Goal: Transaction & Acquisition: Purchase product/service

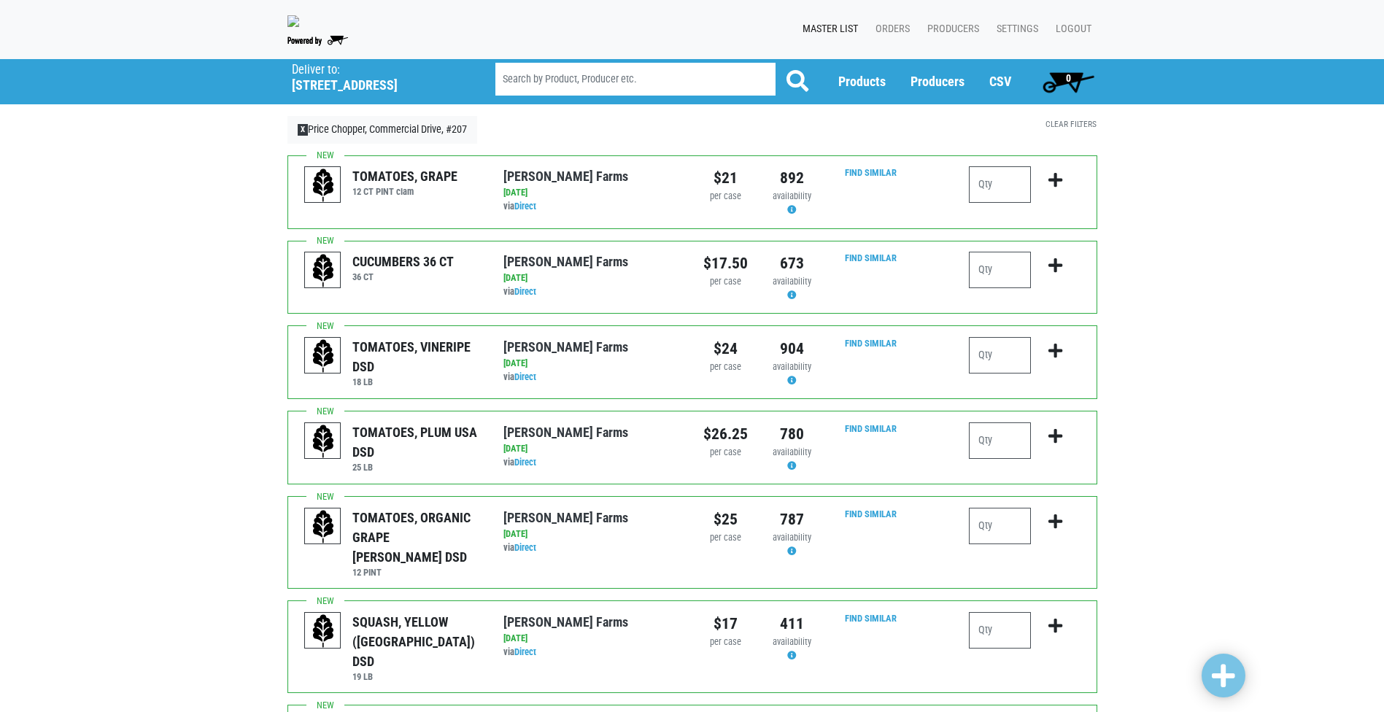
click at [1028, 188] on input "number" at bounding box center [1000, 184] width 62 height 36
click at [993, 274] on input "number" at bounding box center [1000, 270] width 62 height 36
type input "5"
click at [1004, 372] on input "number" at bounding box center [1000, 355] width 62 height 36
type input "1"
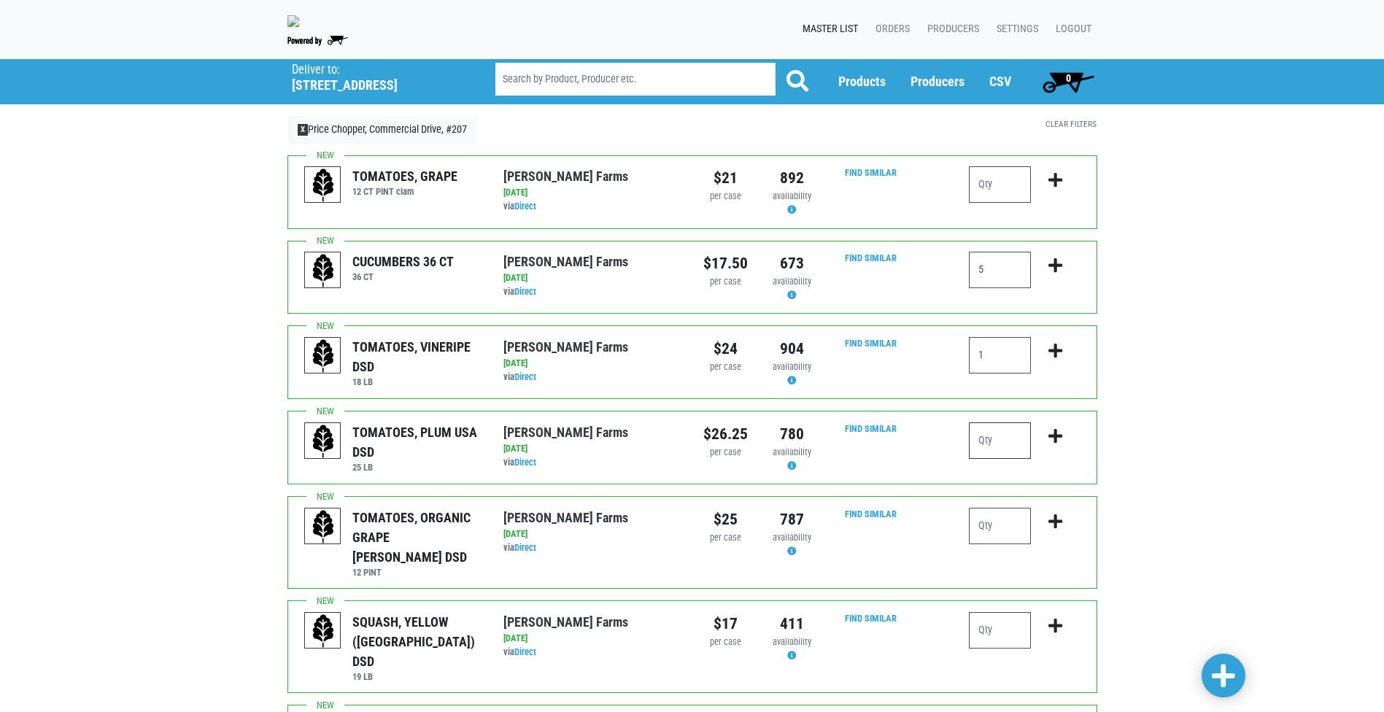
click at [1005, 457] on input "number" at bounding box center [1000, 440] width 62 height 36
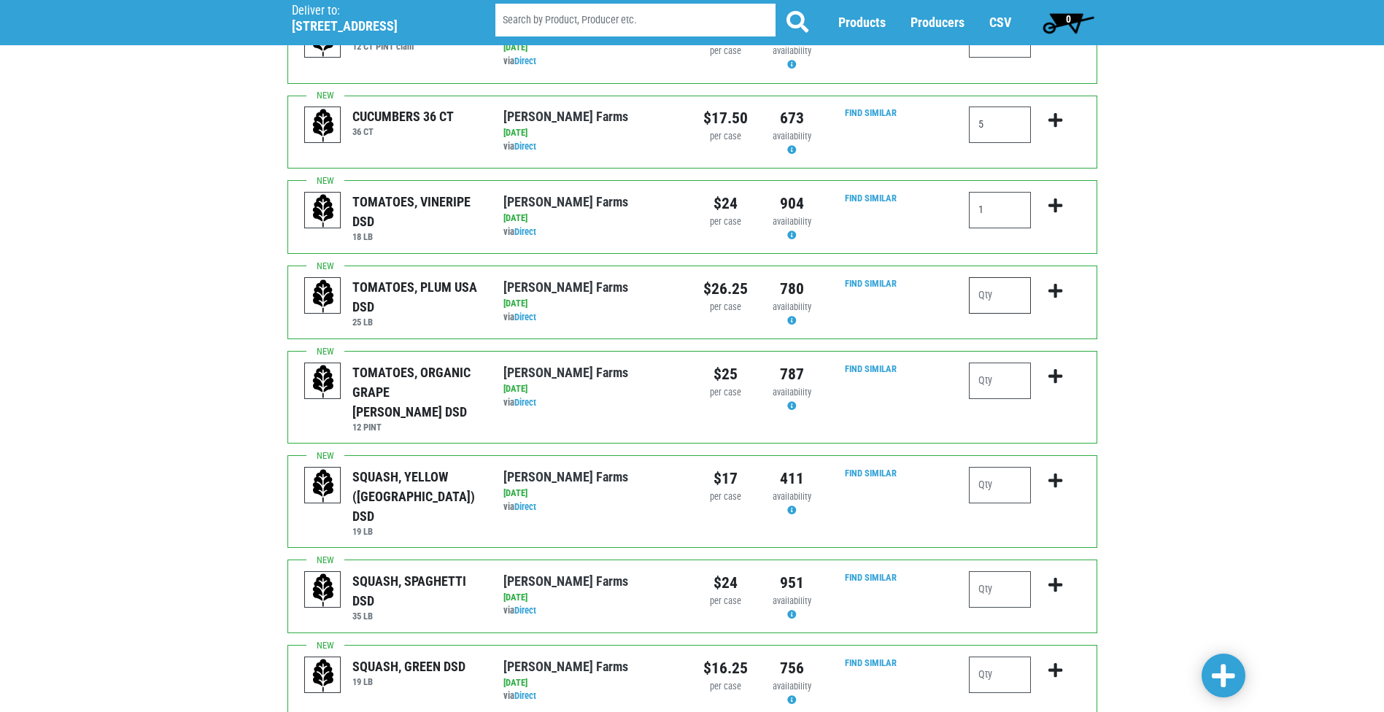
scroll to position [146, 0]
click at [1013, 468] on input "number" at bounding box center [1000, 484] width 62 height 36
type input "2"
click at [1001, 570] on input "number" at bounding box center [1000, 588] width 62 height 36
type input "4"
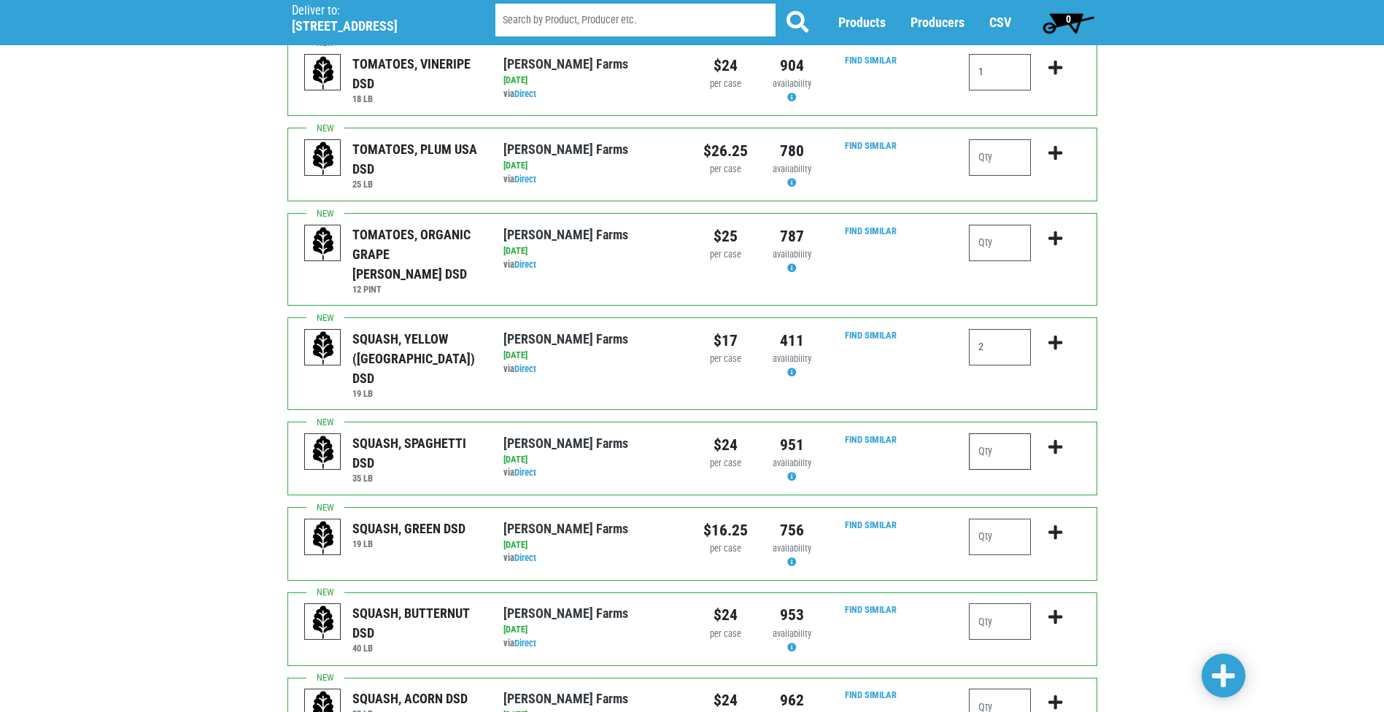
scroll to position [292, 0]
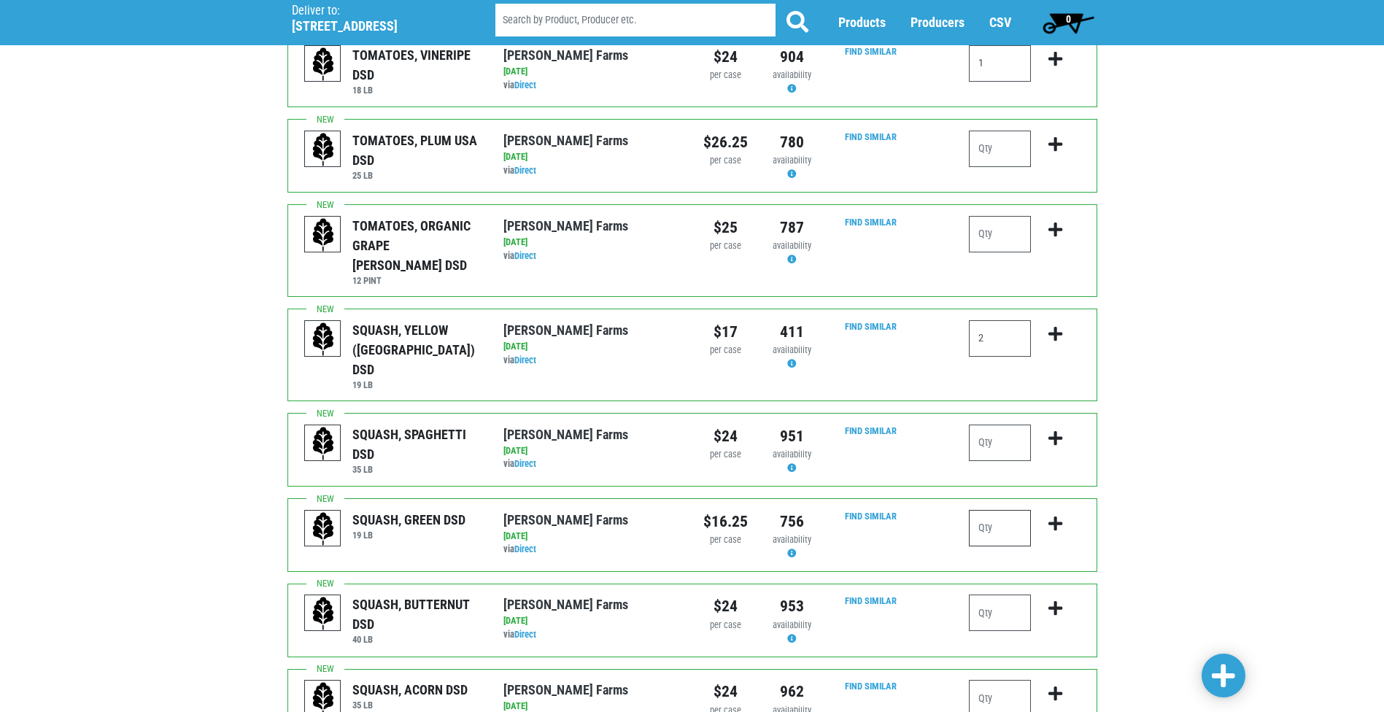
click at [997, 510] on input "number" at bounding box center [1000, 528] width 62 height 36
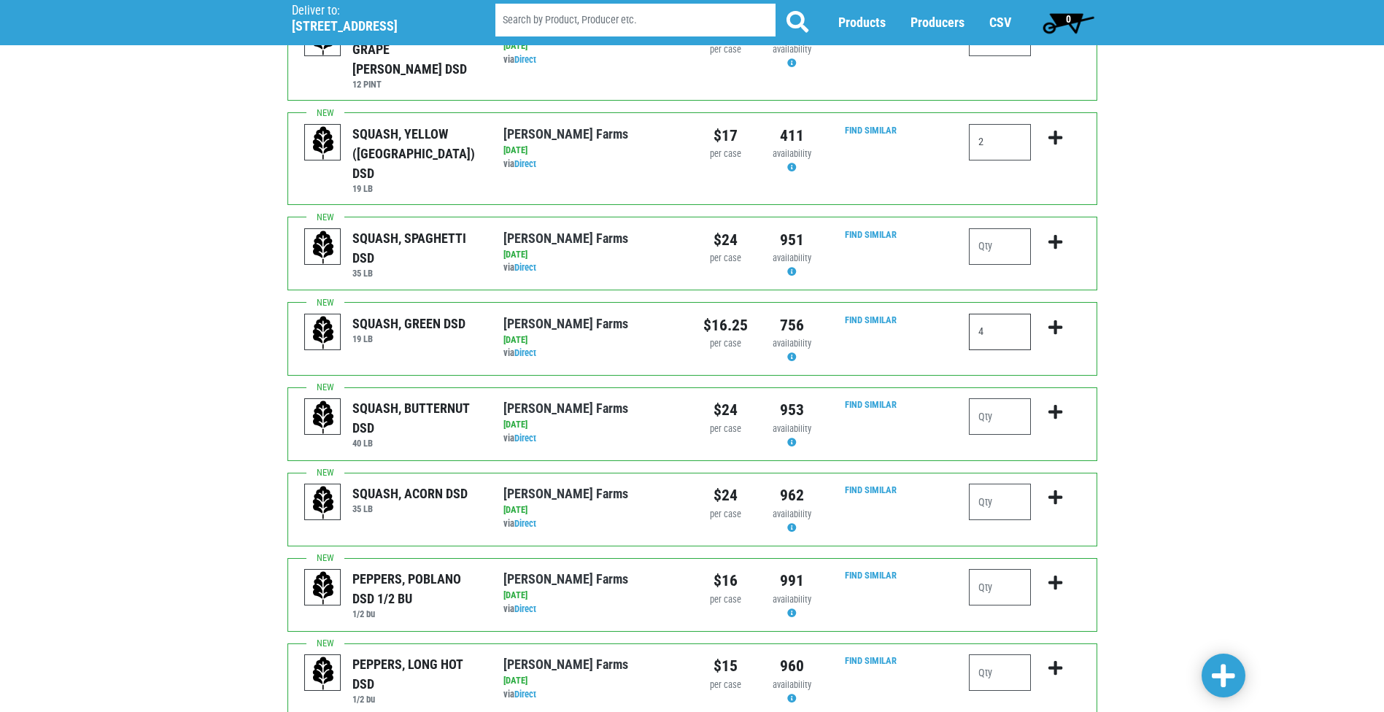
scroll to position [511, 0]
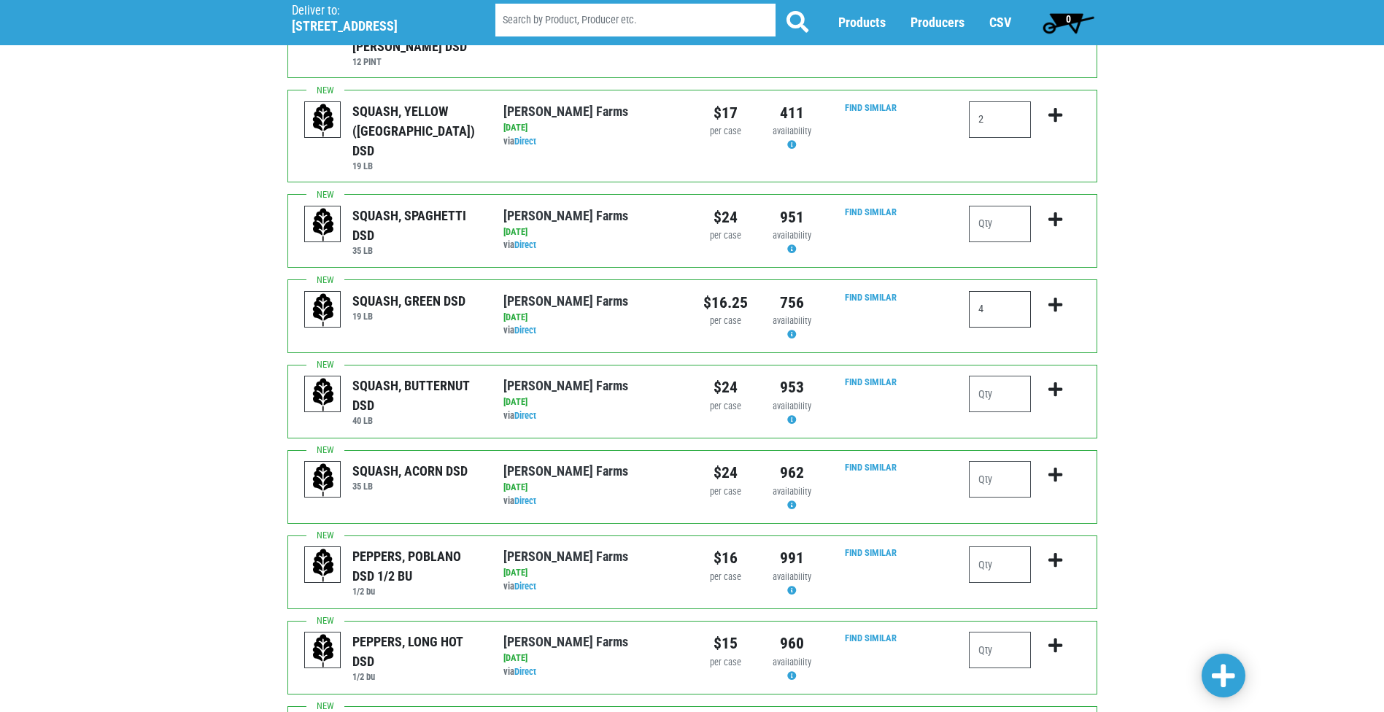
type input "4"
click at [1001, 546] on input "number" at bounding box center [1000, 564] width 62 height 36
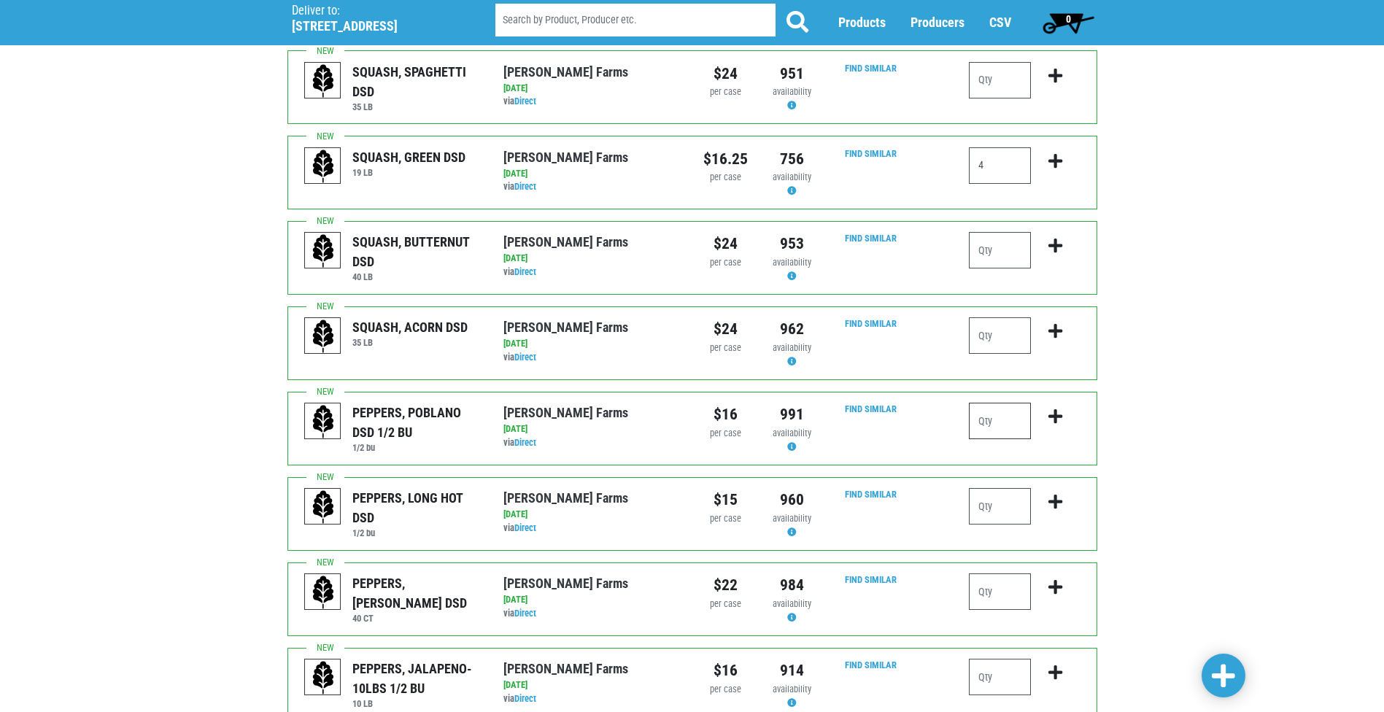
scroll to position [656, 0]
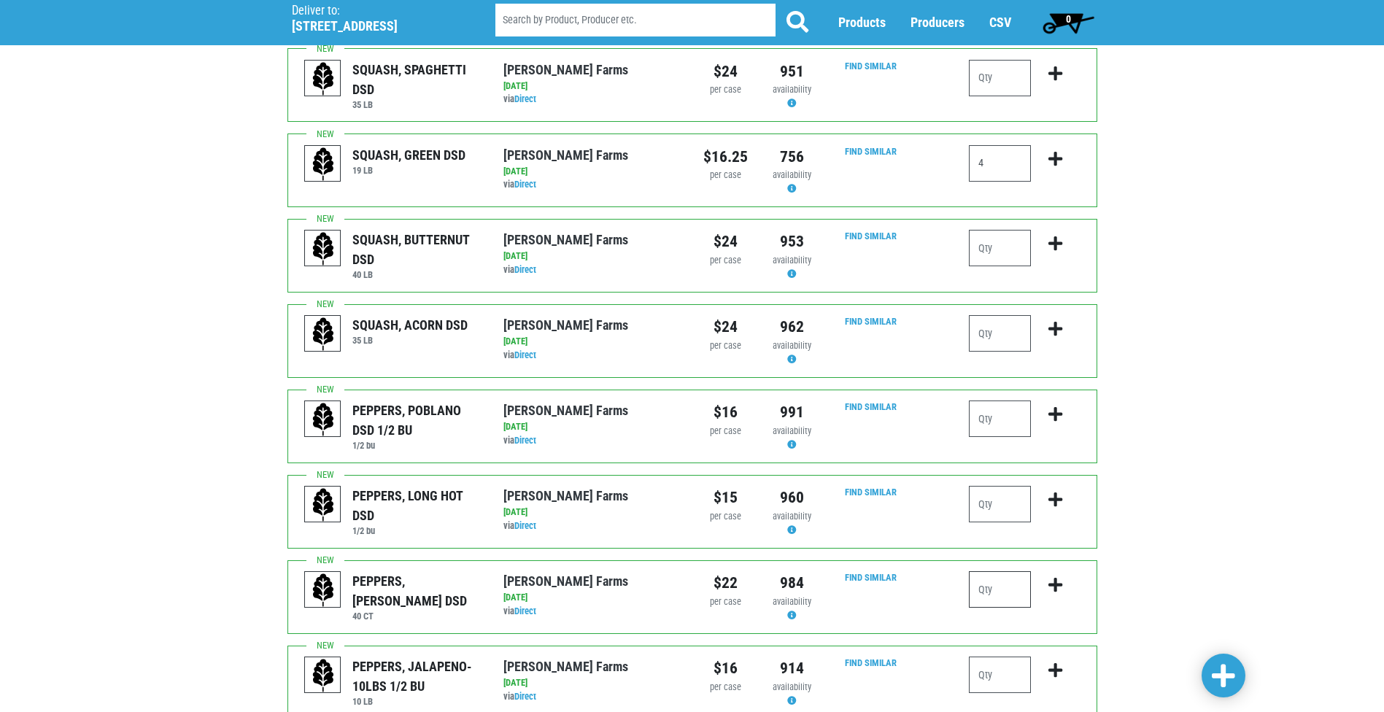
drag, startPoint x: 996, startPoint y: 546, endPoint x: 995, endPoint y: 554, distance: 8.8
click at [995, 571] on input "number" at bounding box center [1000, 589] width 62 height 36
type input "4"
type input "2"
click at [977, 486] on input "number" at bounding box center [1000, 504] width 62 height 36
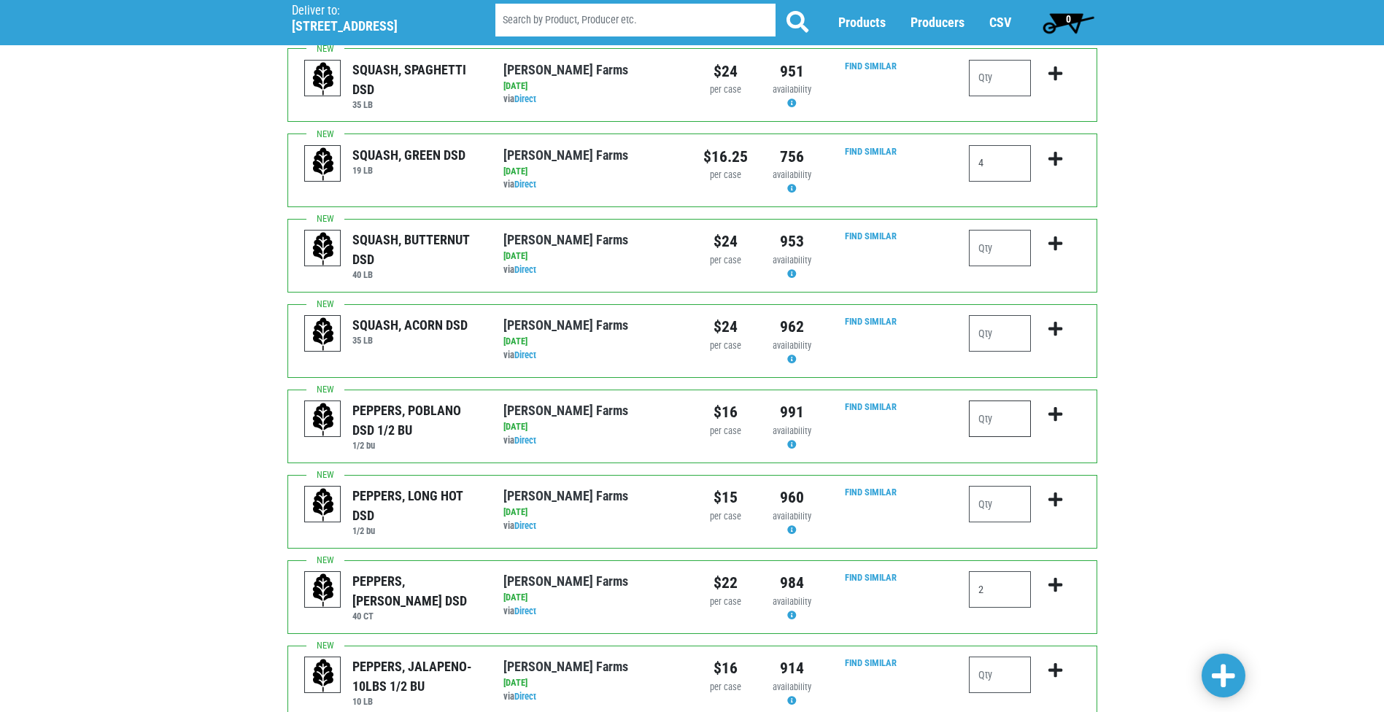
click at [1005, 400] on input "number" at bounding box center [1000, 418] width 62 height 36
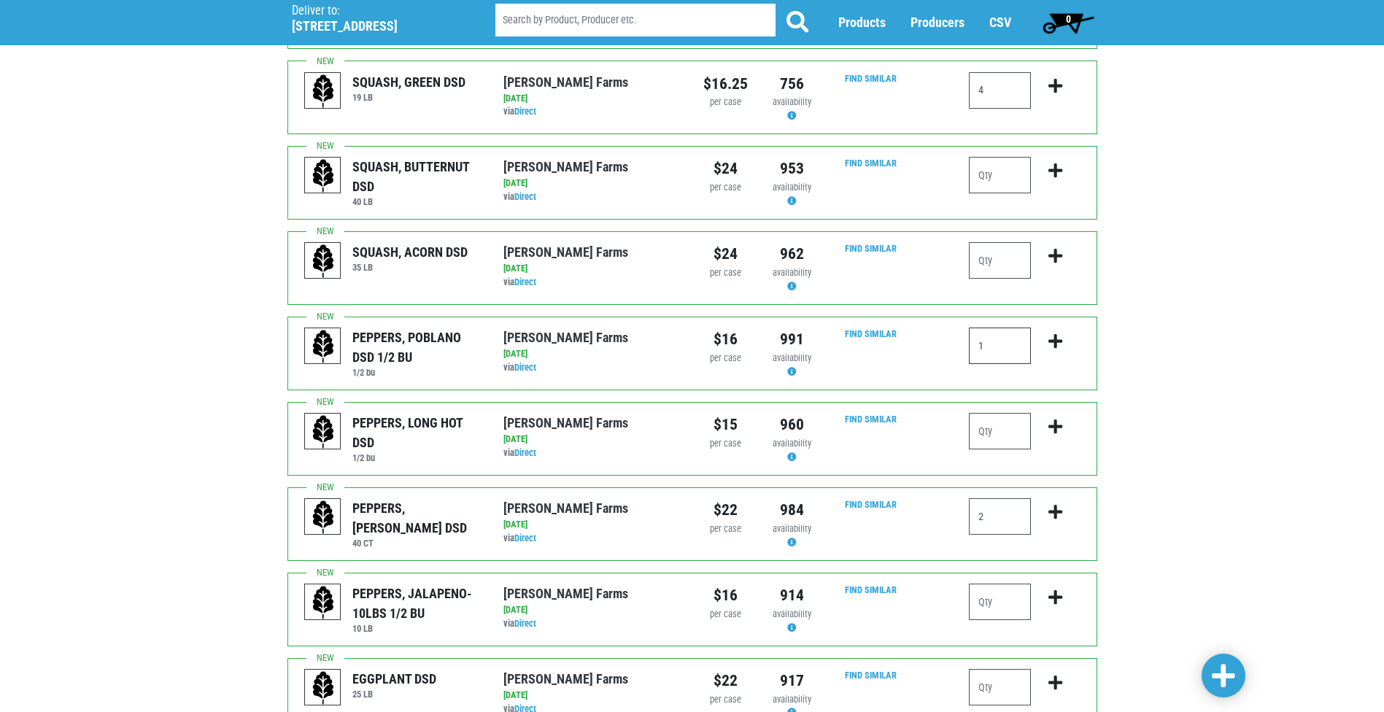
scroll to position [802, 0]
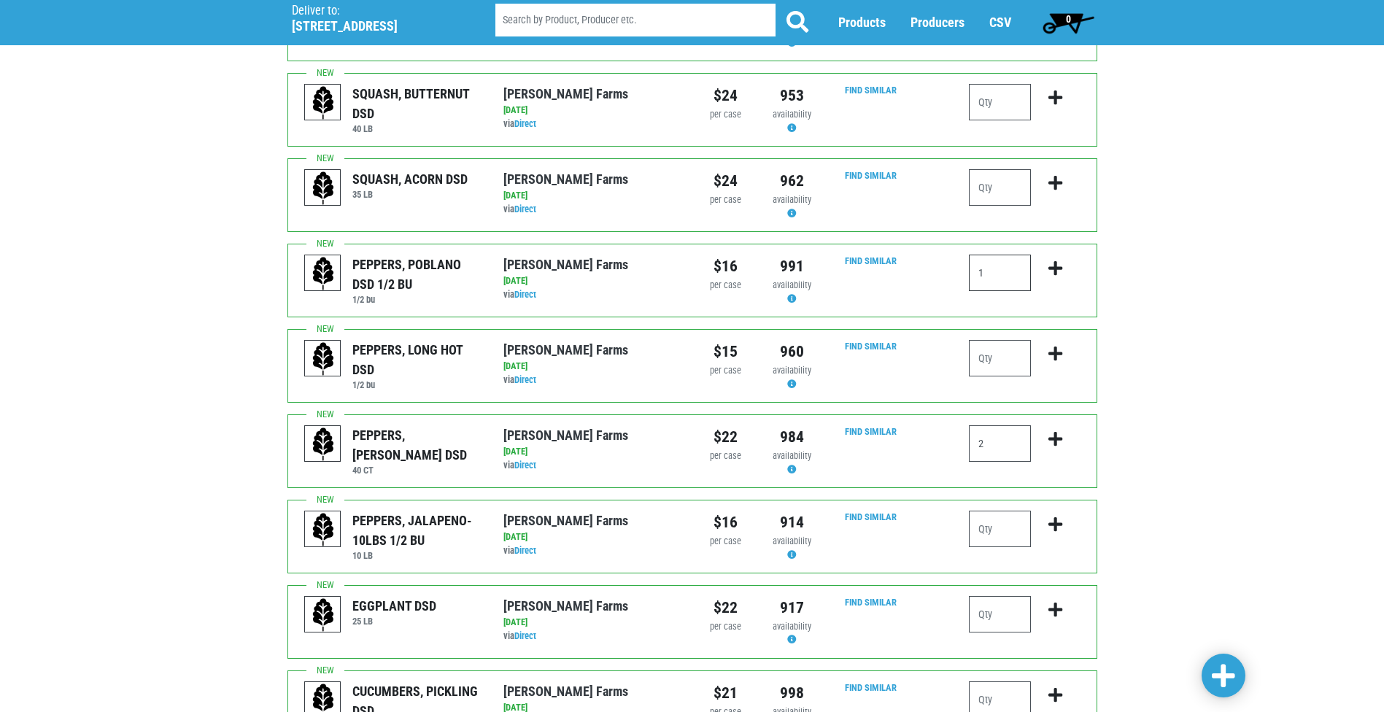
type input "1"
click at [999, 596] on input "number" at bounding box center [1000, 614] width 62 height 36
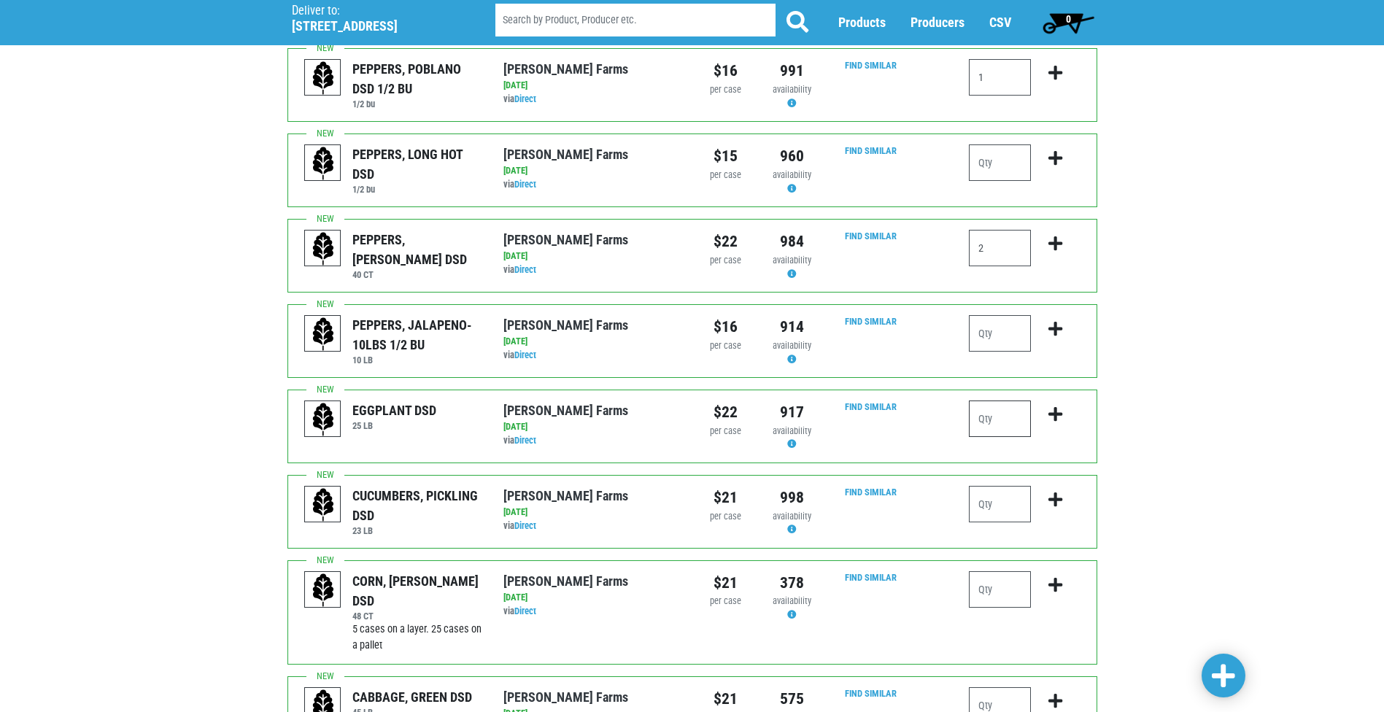
scroll to position [1021, 0]
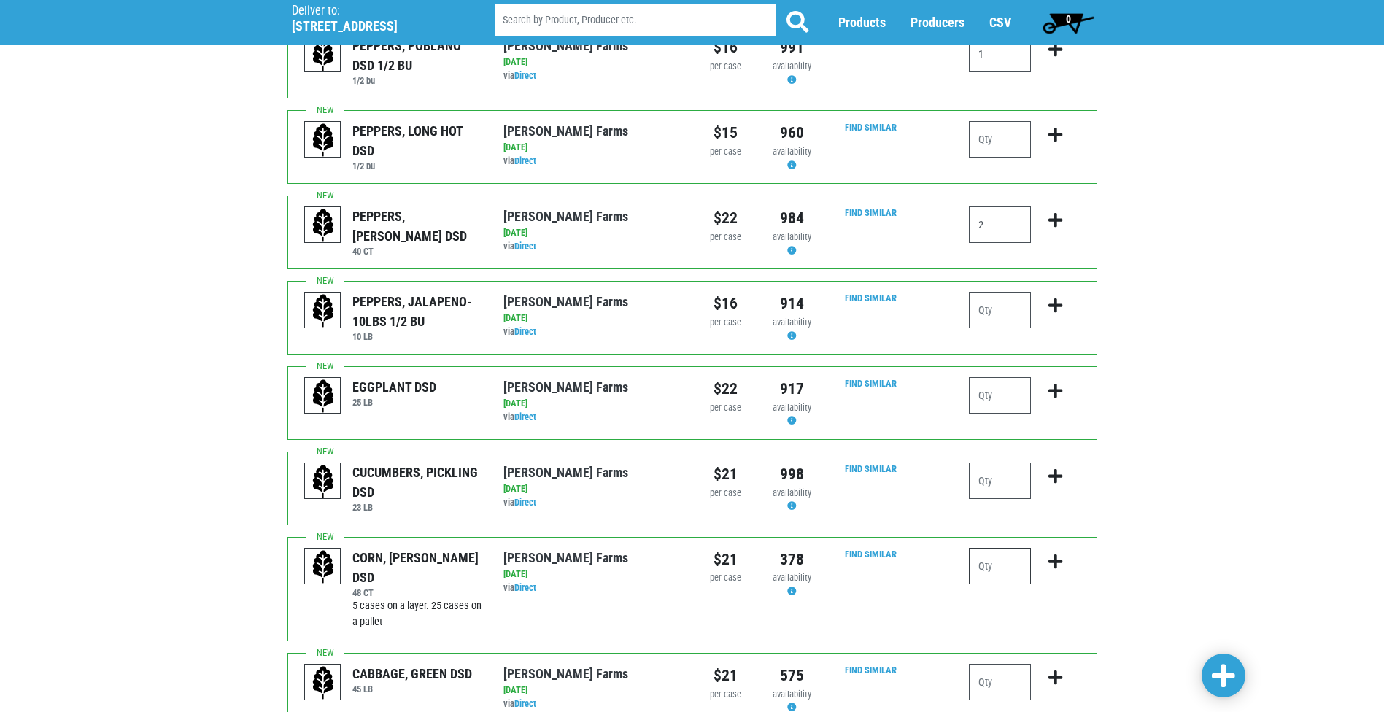
click at [1003, 548] on input "number" at bounding box center [1000, 566] width 62 height 36
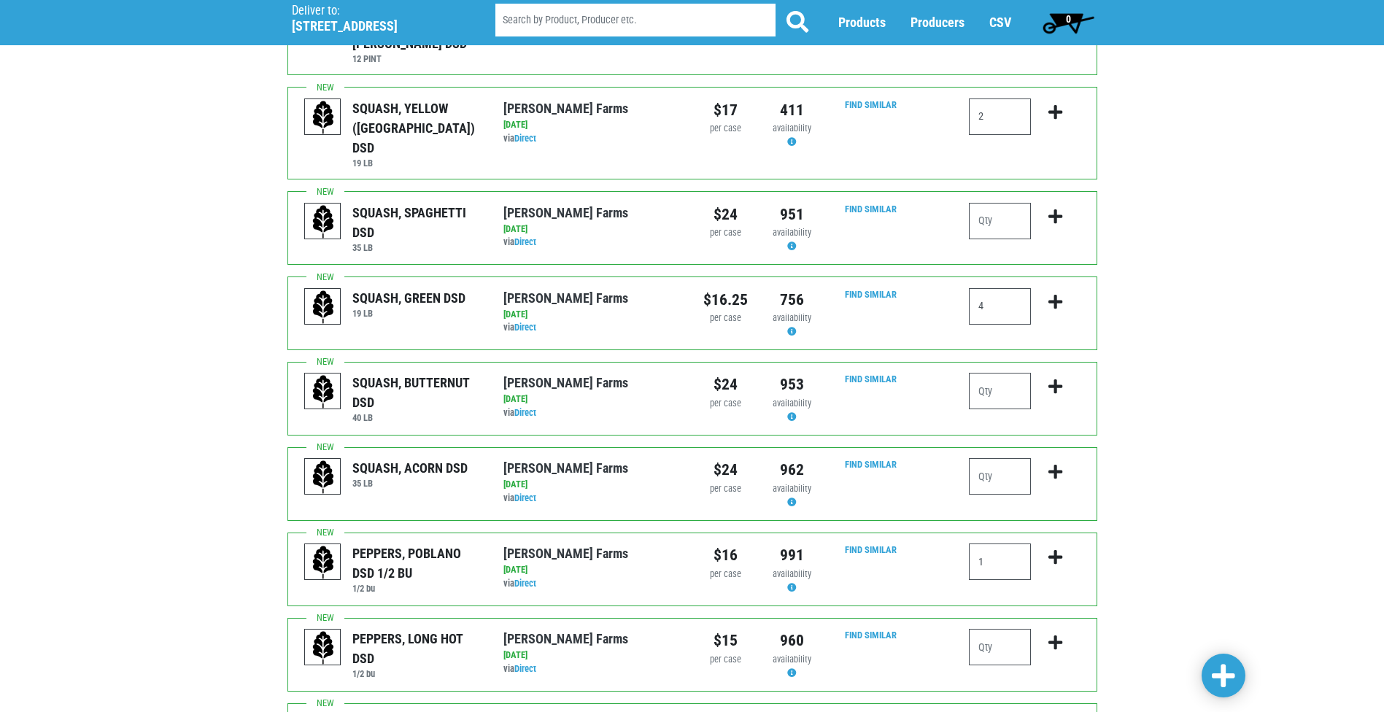
scroll to position [586, 0]
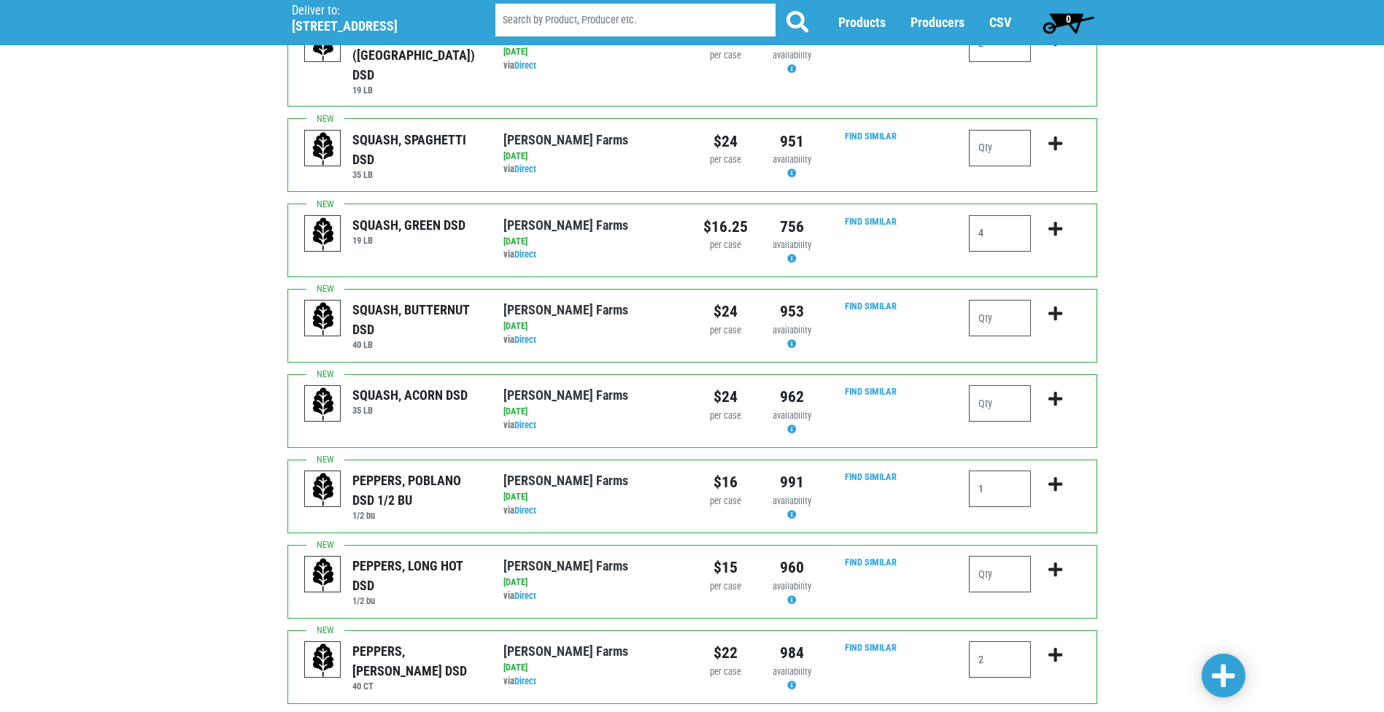
type input "15"
drag, startPoint x: 1010, startPoint y: 456, endPoint x: 813, endPoint y: 435, distance: 198.7
click at [813, 460] on div "PEPPERS, POBLANO DSD 1/2 BU 1/2 bu [PERSON_NAME][GEOGRAPHIC_DATA] via Direct on…" at bounding box center [692, 497] width 810 height 74
click at [1157, 443] on div "Deliver To Price Chopper, Commercial Drive, #207 ([STREET_ADDRESS]) Deliver to:…" at bounding box center [692, 345] width 1384 height 1745
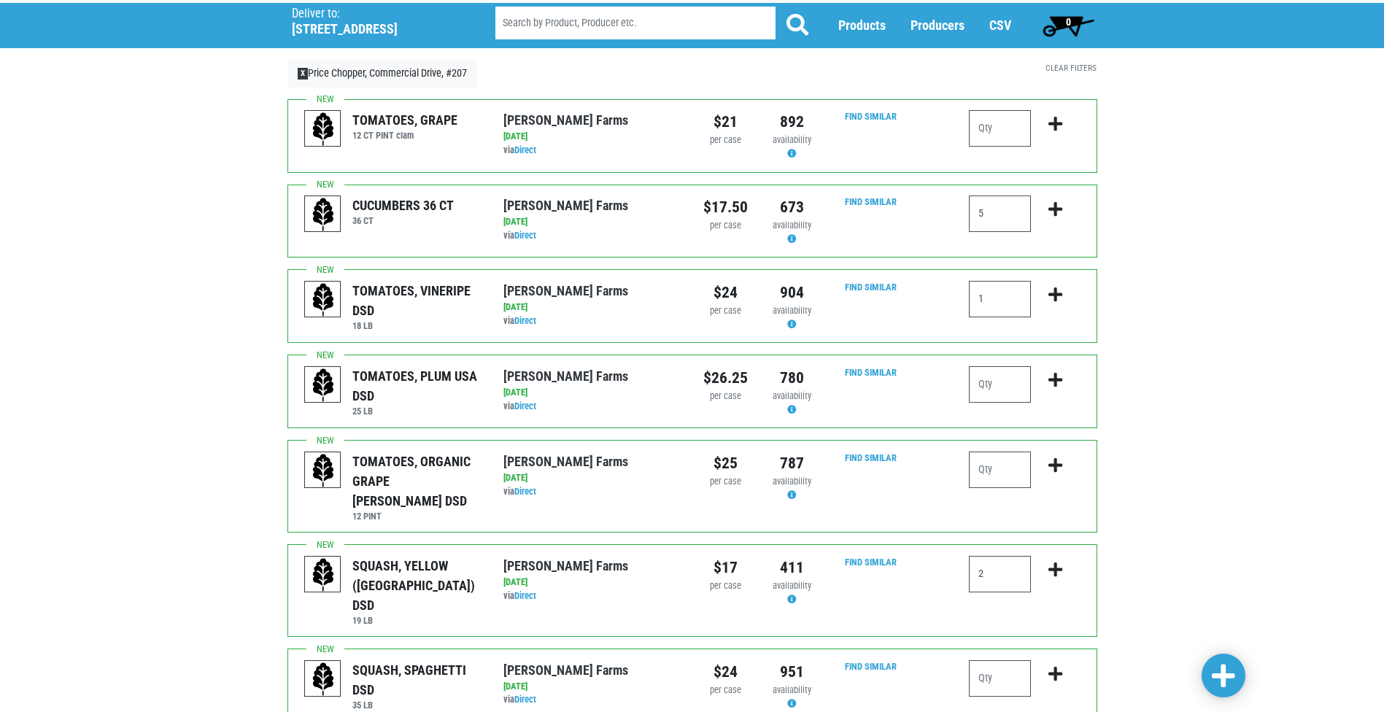
scroll to position [3, 0]
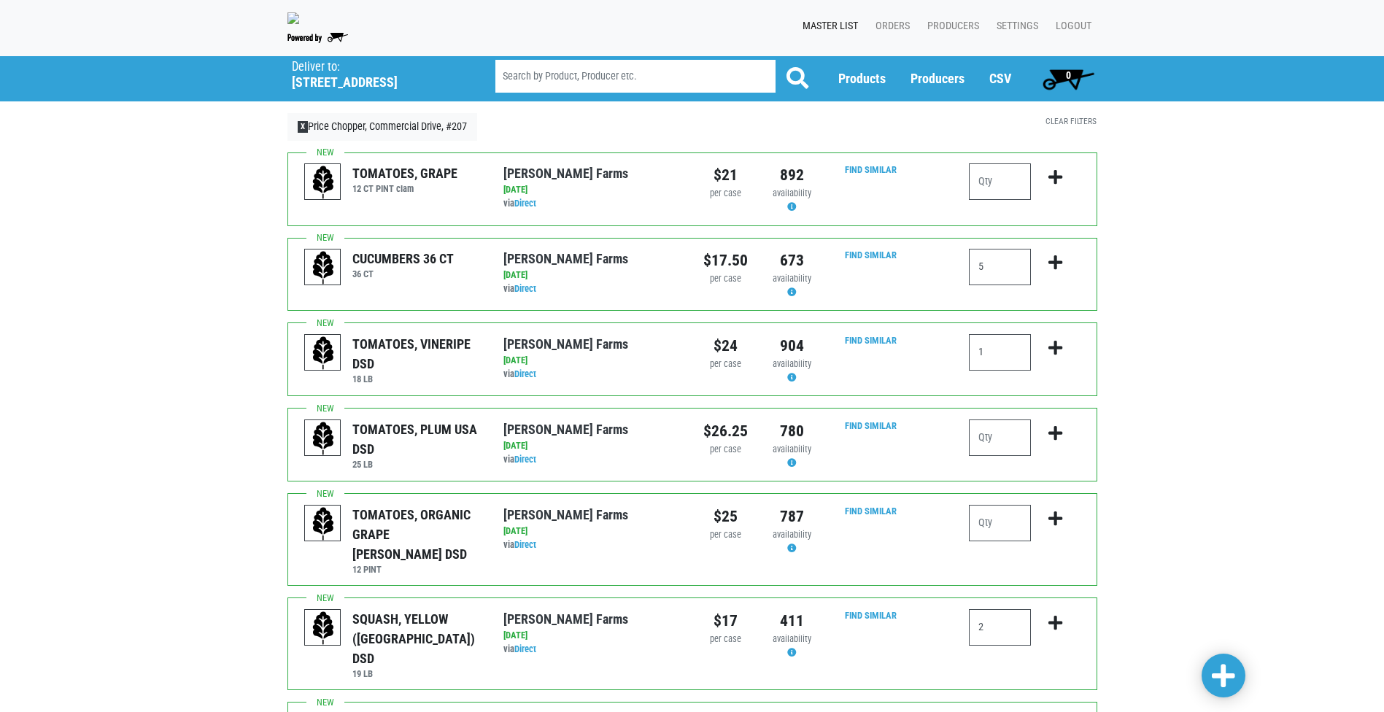
click at [1214, 681] on span at bounding box center [1222, 676] width 23 height 26
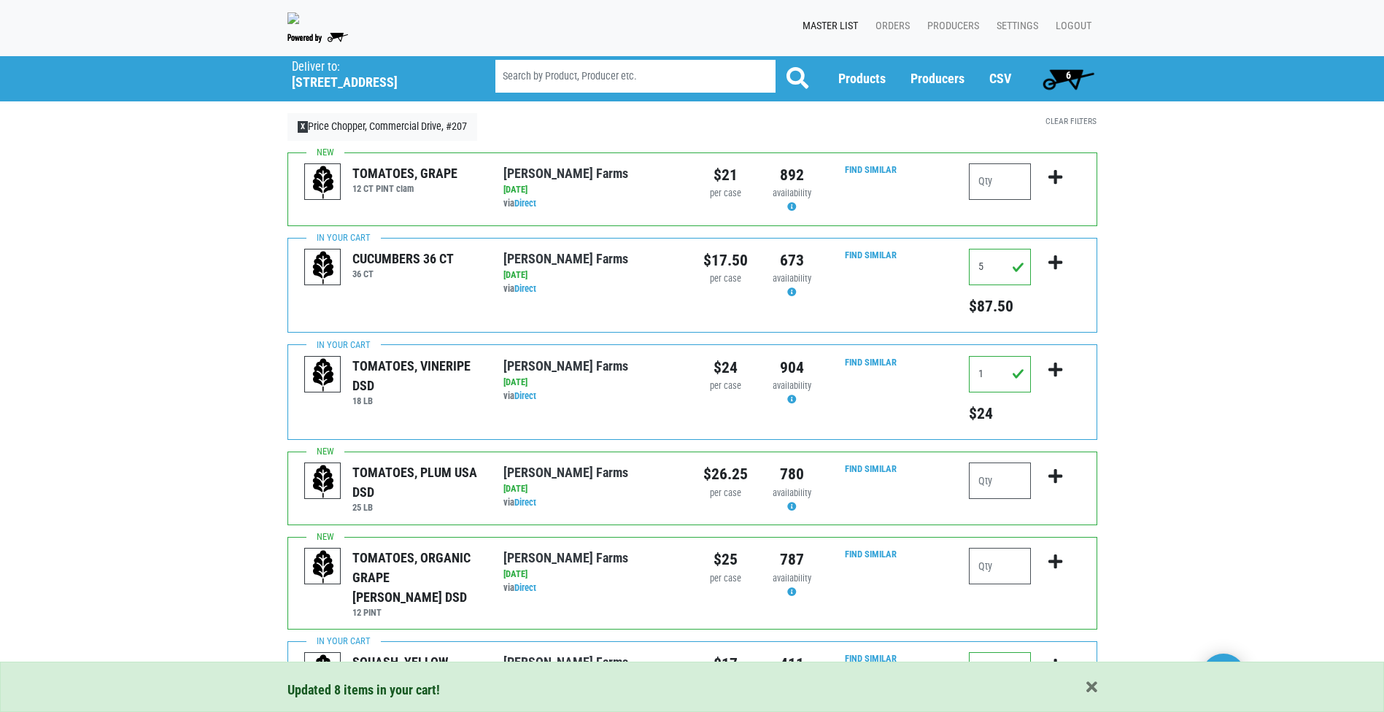
click at [1082, 681] on div "Updated 8 items in your cart!" at bounding box center [692, 690] width 810 height 20
click at [1050, 81] on span "6" at bounding box center [1068, 78] width 65 height 29
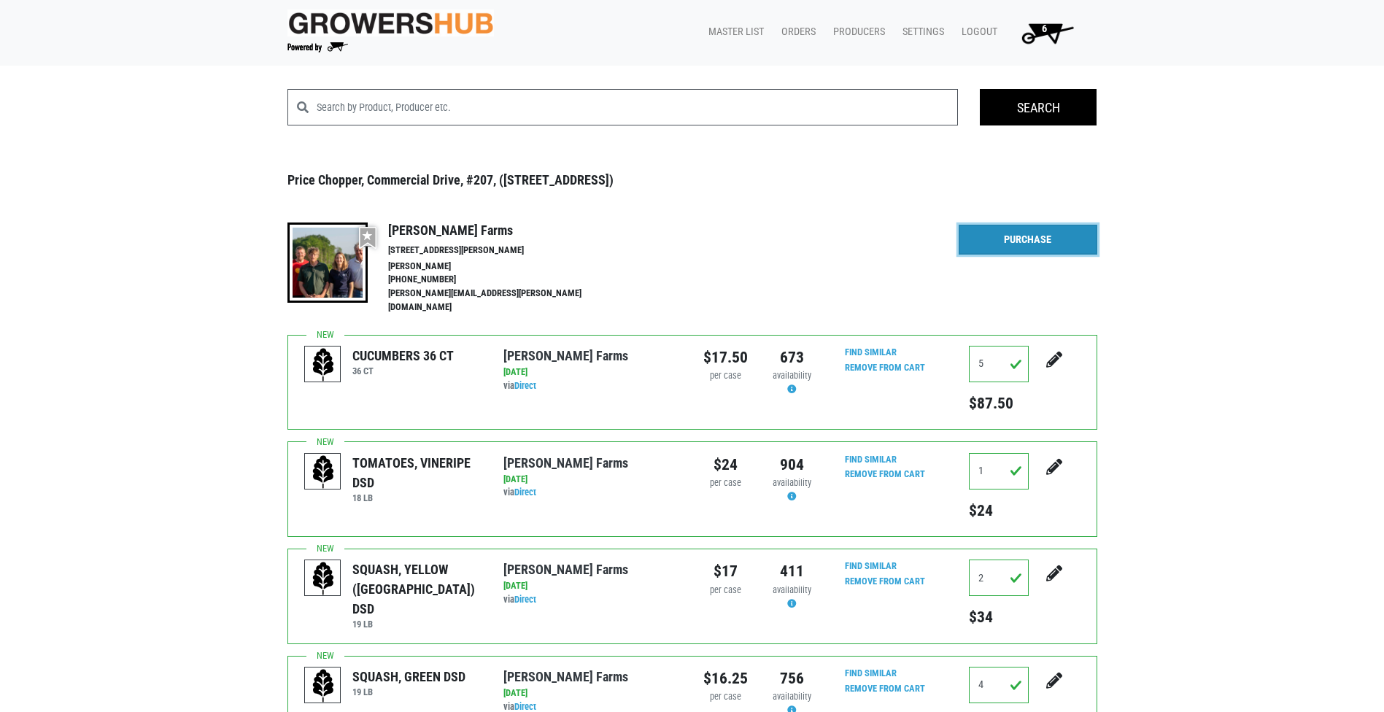
click at [1033, 239] on link "Purchase" at bounding box center [1027, 240] width 139 height 31
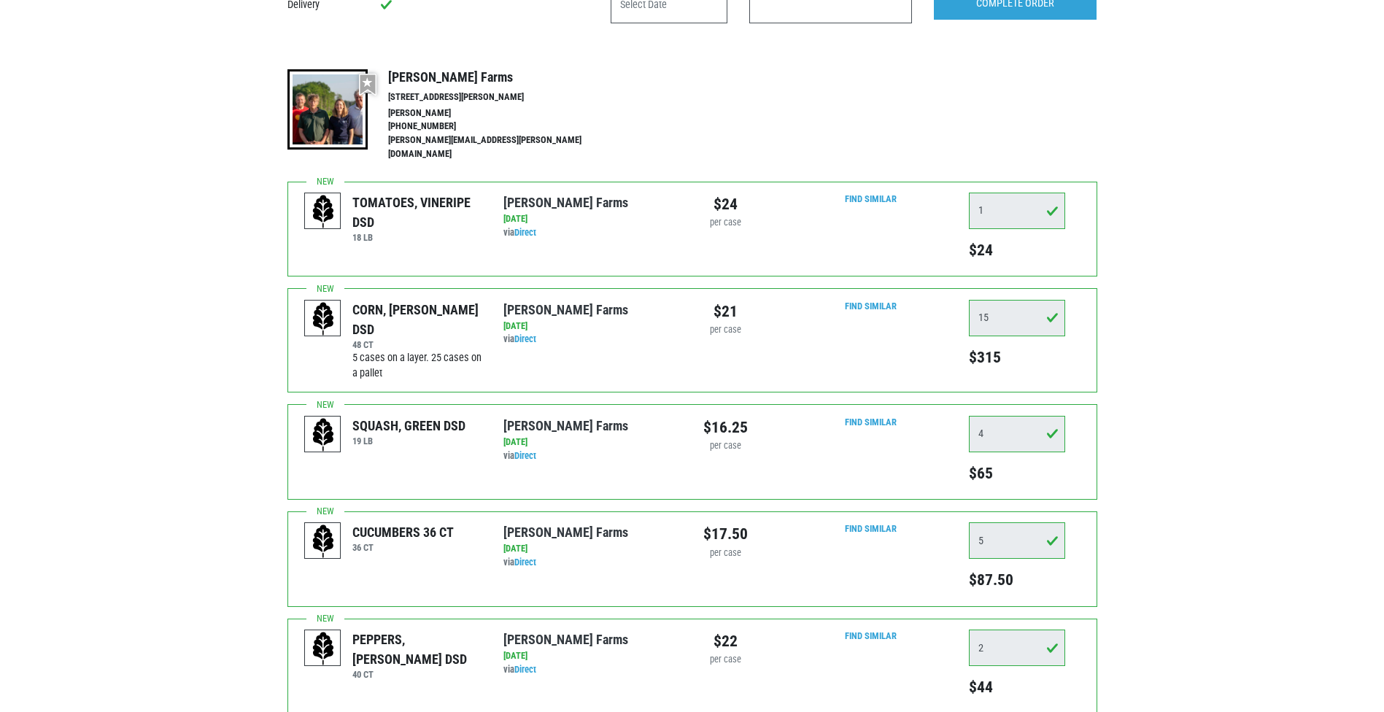
scroll to position [93, 0]
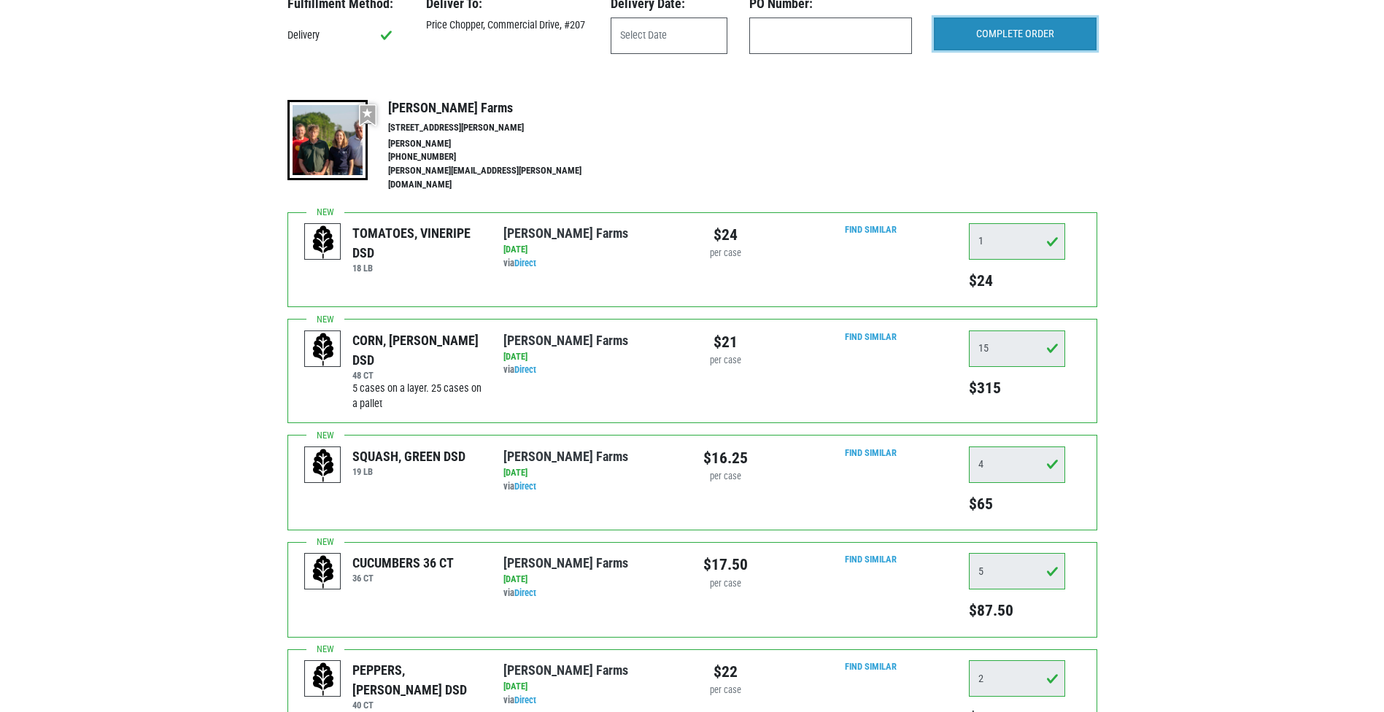
click at [1028, 29] on input "COMPLETE ORDER" at bounding box center [1015, 35] width 163 height 34
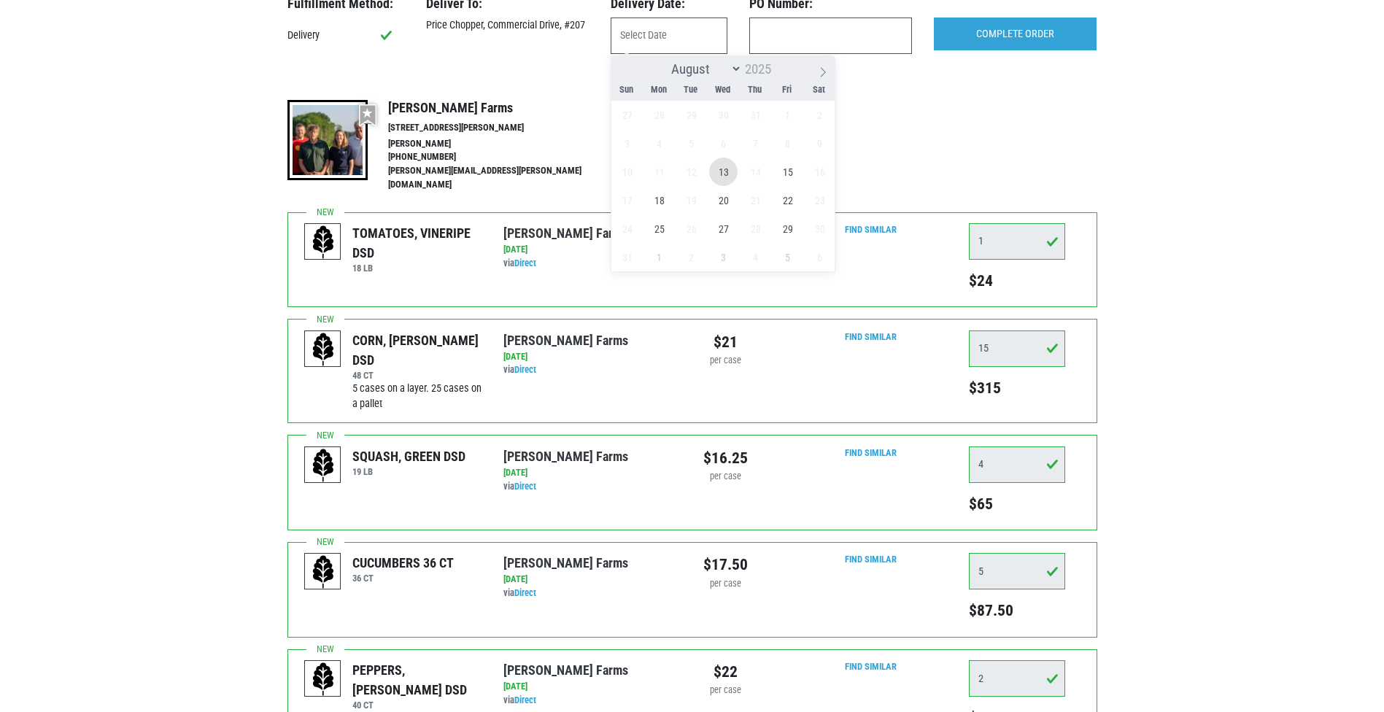
click at [729, 175] on span "13" at bounding box center [723, 172] width 28 height 28
type input "[DATE]"
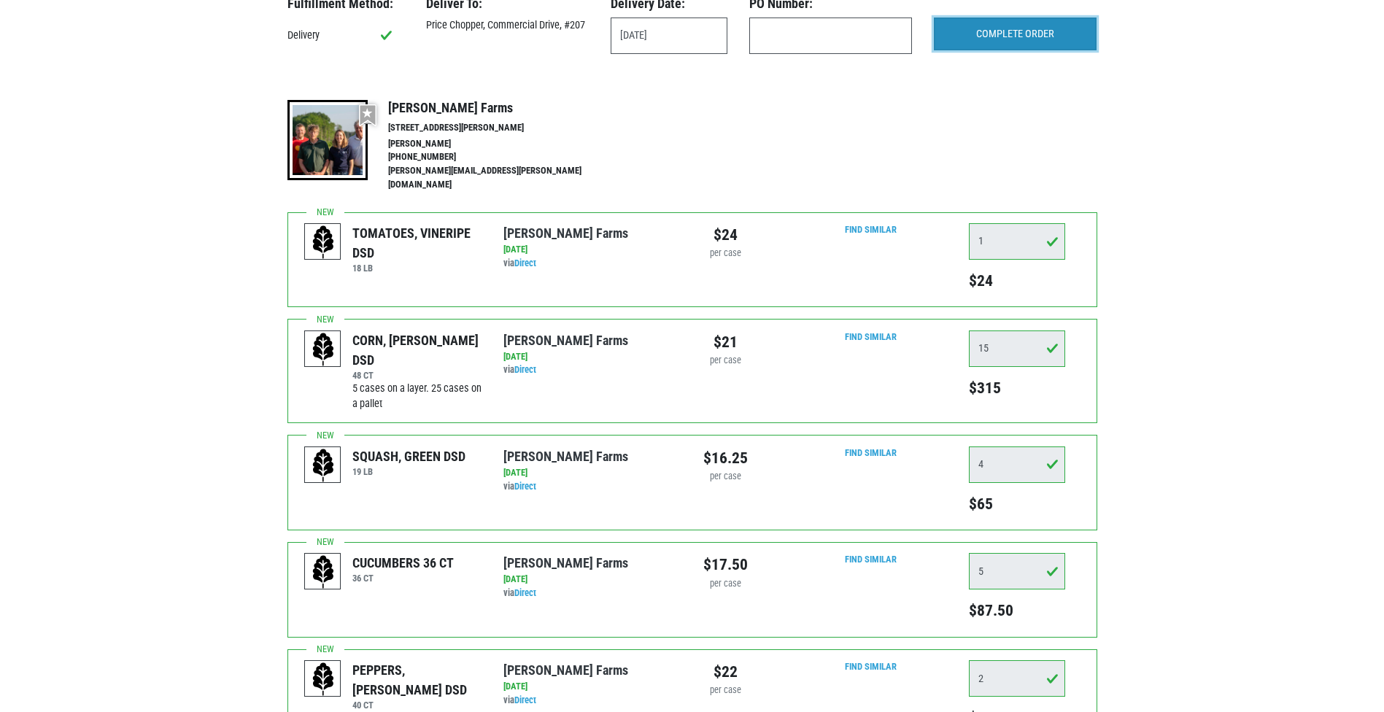
click at [1028, 44] on input "COMPLETE ORDER" at bounding box center [1015, 35] width 163 height 34
